Goal: Information Seeking & Learning: Learn about a topic

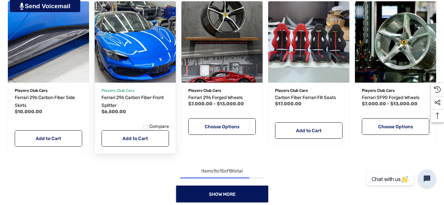
scroll to position [524, 0]
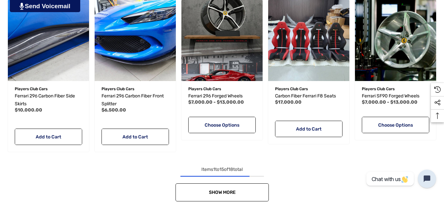
click at [230, 197] on link "Show More" at bounding box center [221, 192] width 93 height 18
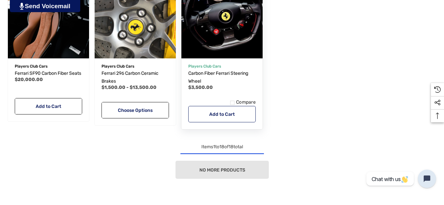
scroll to position [720, 0]
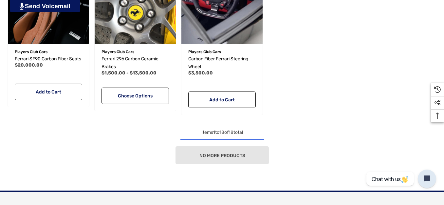
click at [240, 153] on div "No more products" at bounding box center [222, 155] width 434 height 18
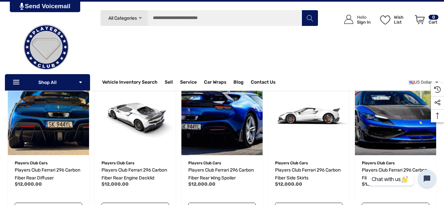
scroll to position [33, 0]
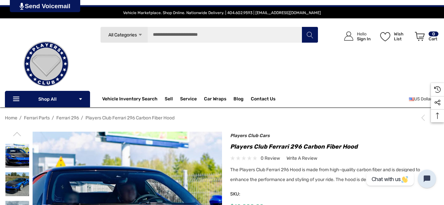
scroll to position [164, 0]
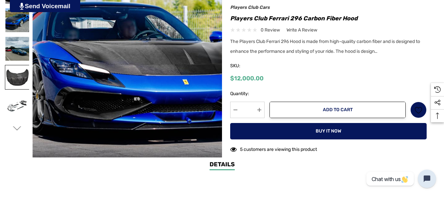
click at [13, 78] on img at bounding box center [17, 77] width 24 height 24
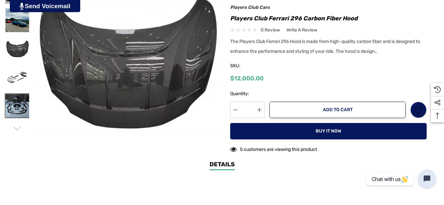
click at [6, 111] on img at bounding box center [17, 106] width 24 height 24
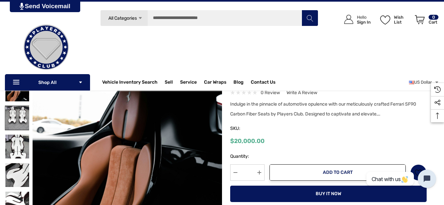
click at [17, 119] on img at bounding box center [17, 118] width 24 height 24
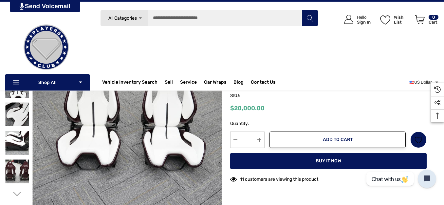
scroll to position [33, 0]
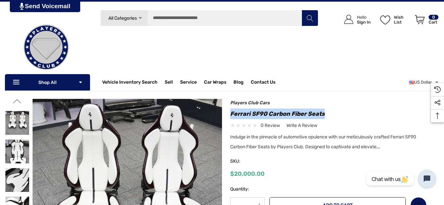
drag, startPoint x: 329, startPoint y: 114, endPoint x: 230, endPoint y: 112, distance: 99.9
click at [230, 112] on div "Previous Next Ferrari 296 Carbon Ceramic Brakes $1,500.00 - $13,500.00" at bounding box center [330, 177] width 217 height 151
copy h1 "Ferrari SF90 Carbon Fiber Seats"
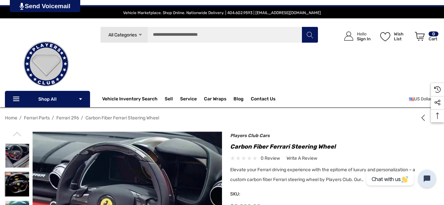
scroll to position [65, 0]
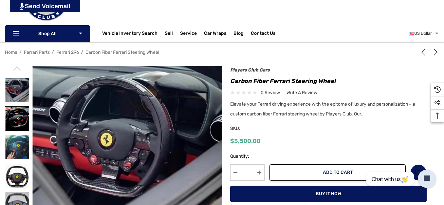
click at [14, 115] on img at bounding box center [17, 118] width 24 height 24
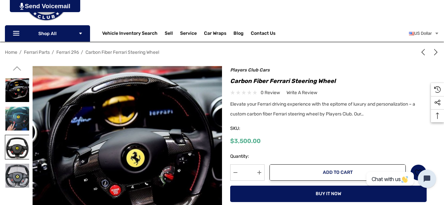
drag, startPoint x: 14, startPoint y: 122, endPoint x: 14, endPoint y: 150, distance: 27.8
click at [14, 122] on img at bounding box center [17, 118] width 24 height 24
click at [14, 150] on img at bounding box center [17, 147] width 24 height 24
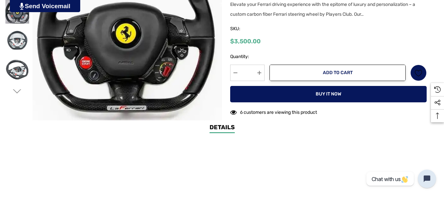
scroll to position [262, 0]
